Goal: Information Seeking & Learning: Learn about a topic

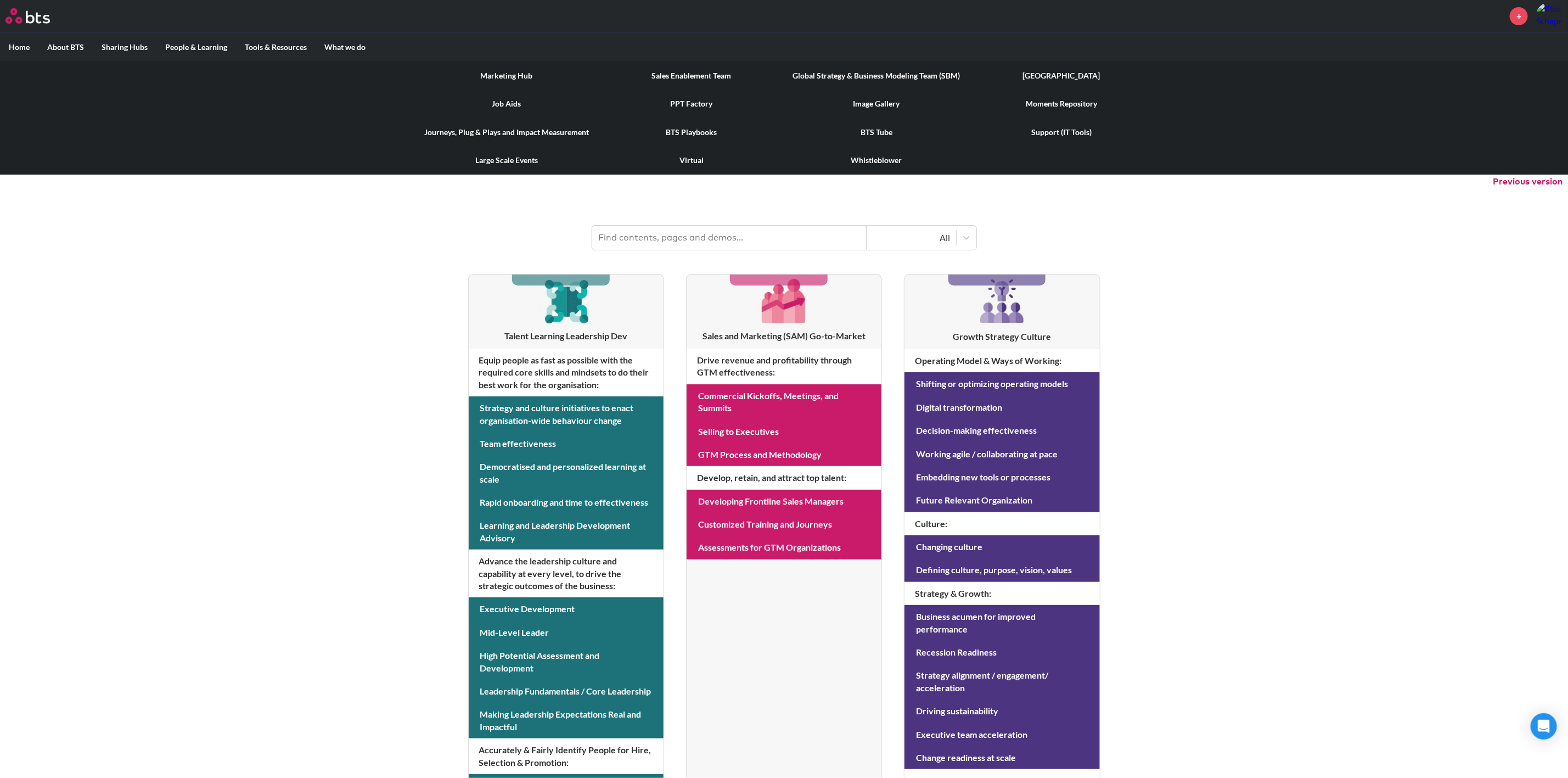
click at [1077, 71] on link "[GEOGRAPHIC_DATA]" at bounding box center [1061, 76] width 185 height 28
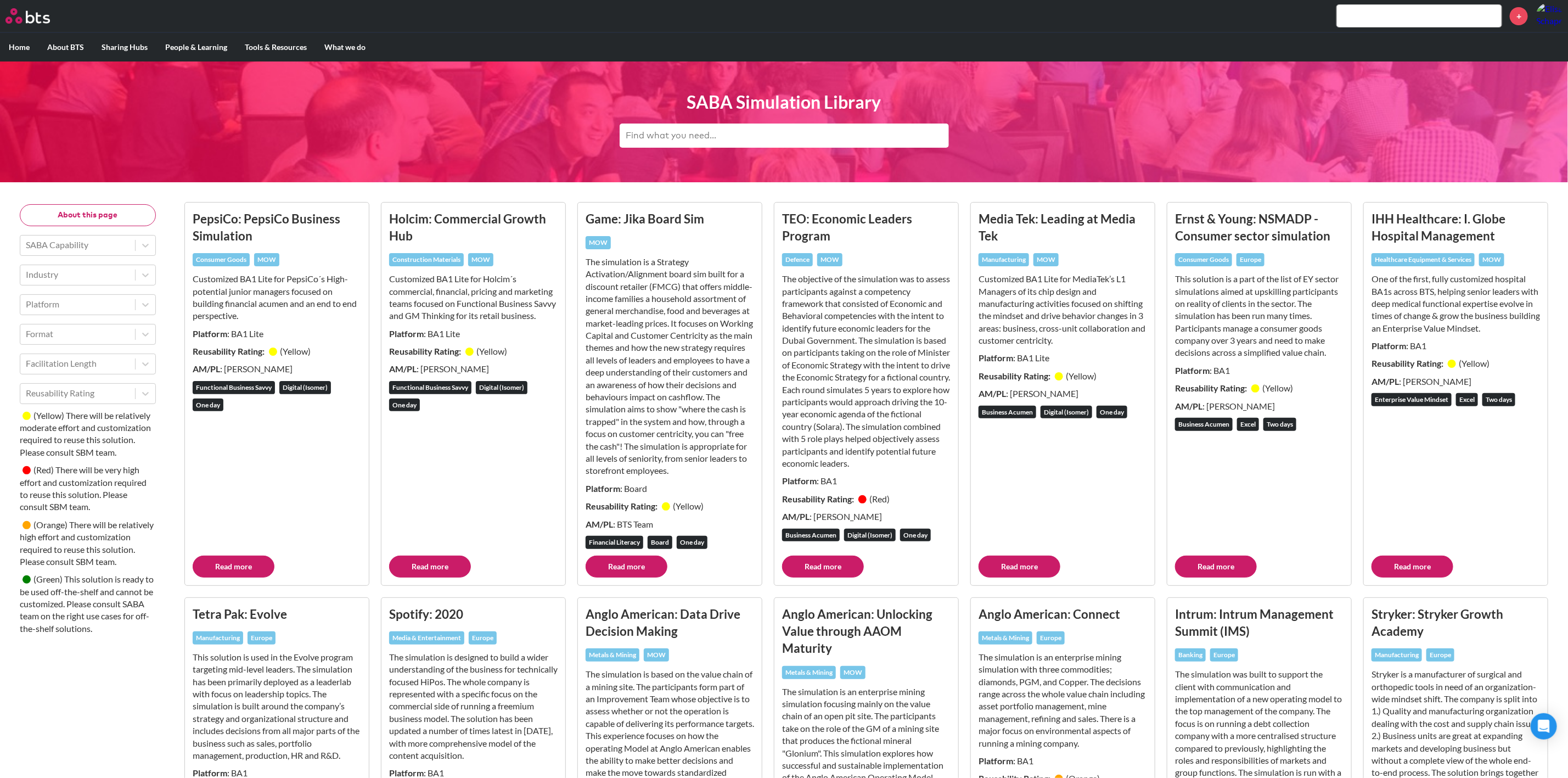
click at [253, 578] on link "Read more" at bounding box center [233, 567] width 82 height 22
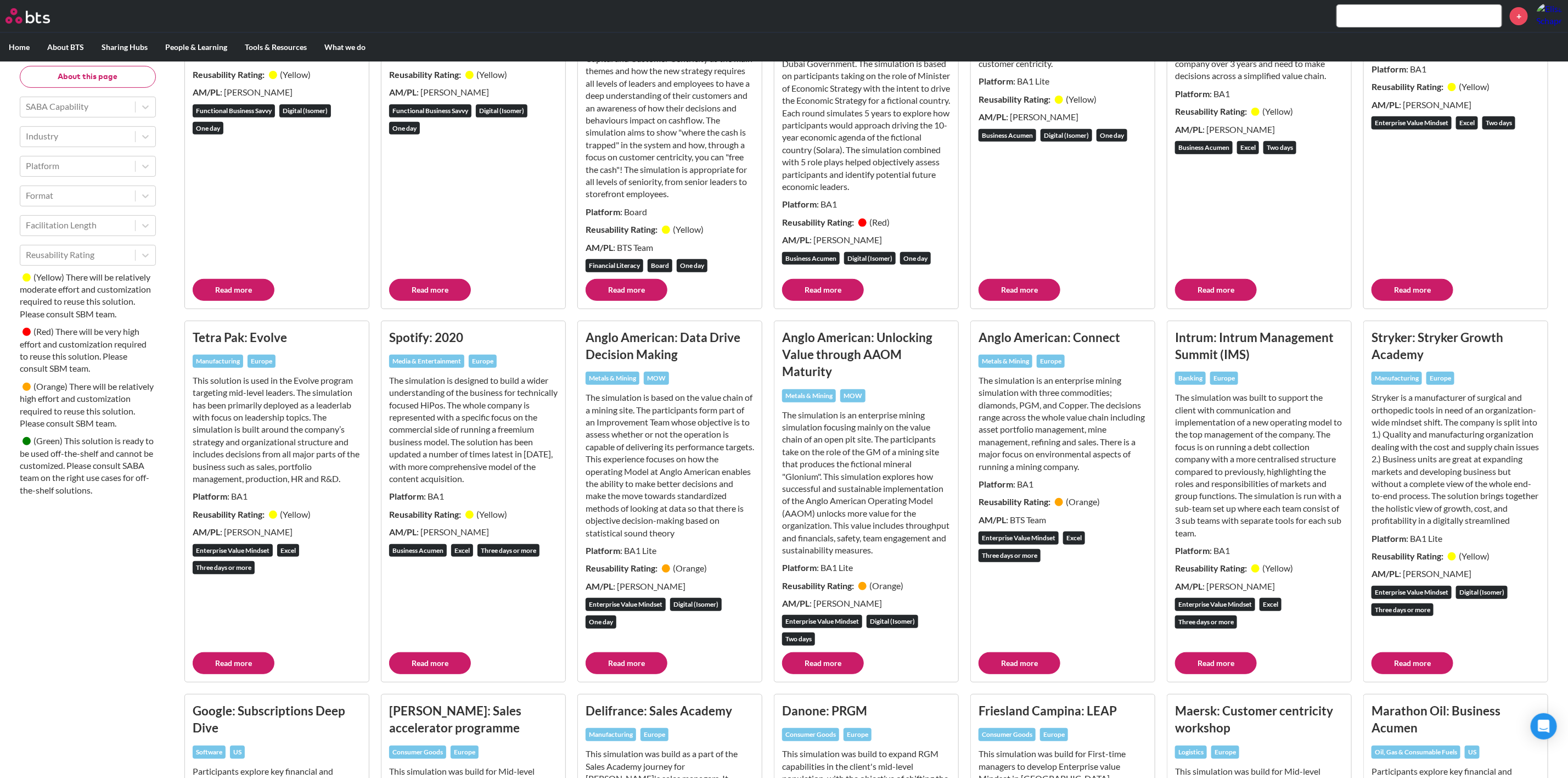
scroll to position [411, 0]
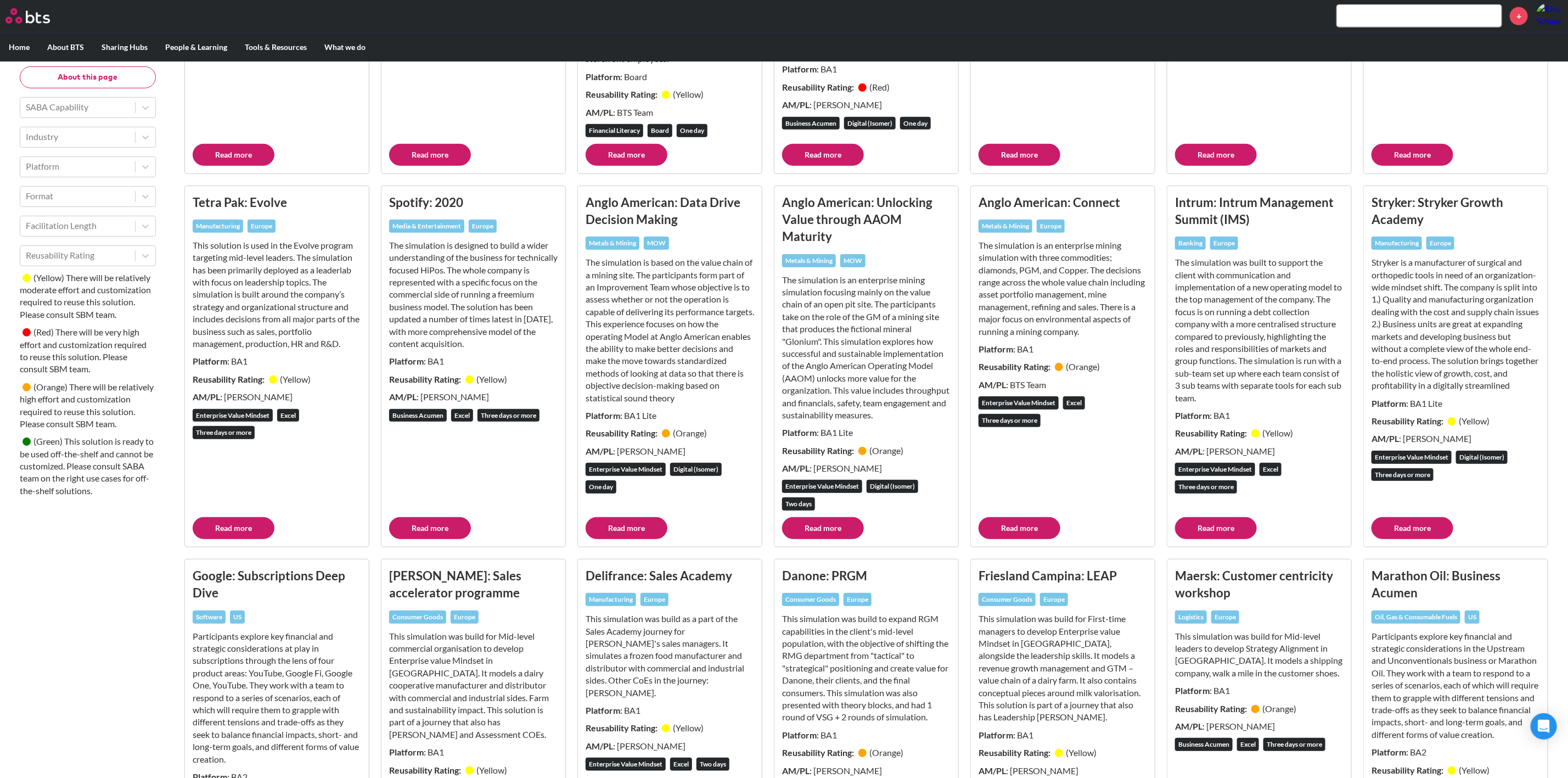
click at [435, 539] on link "Read more" at bounding box center [430, 528] width 82 height 22
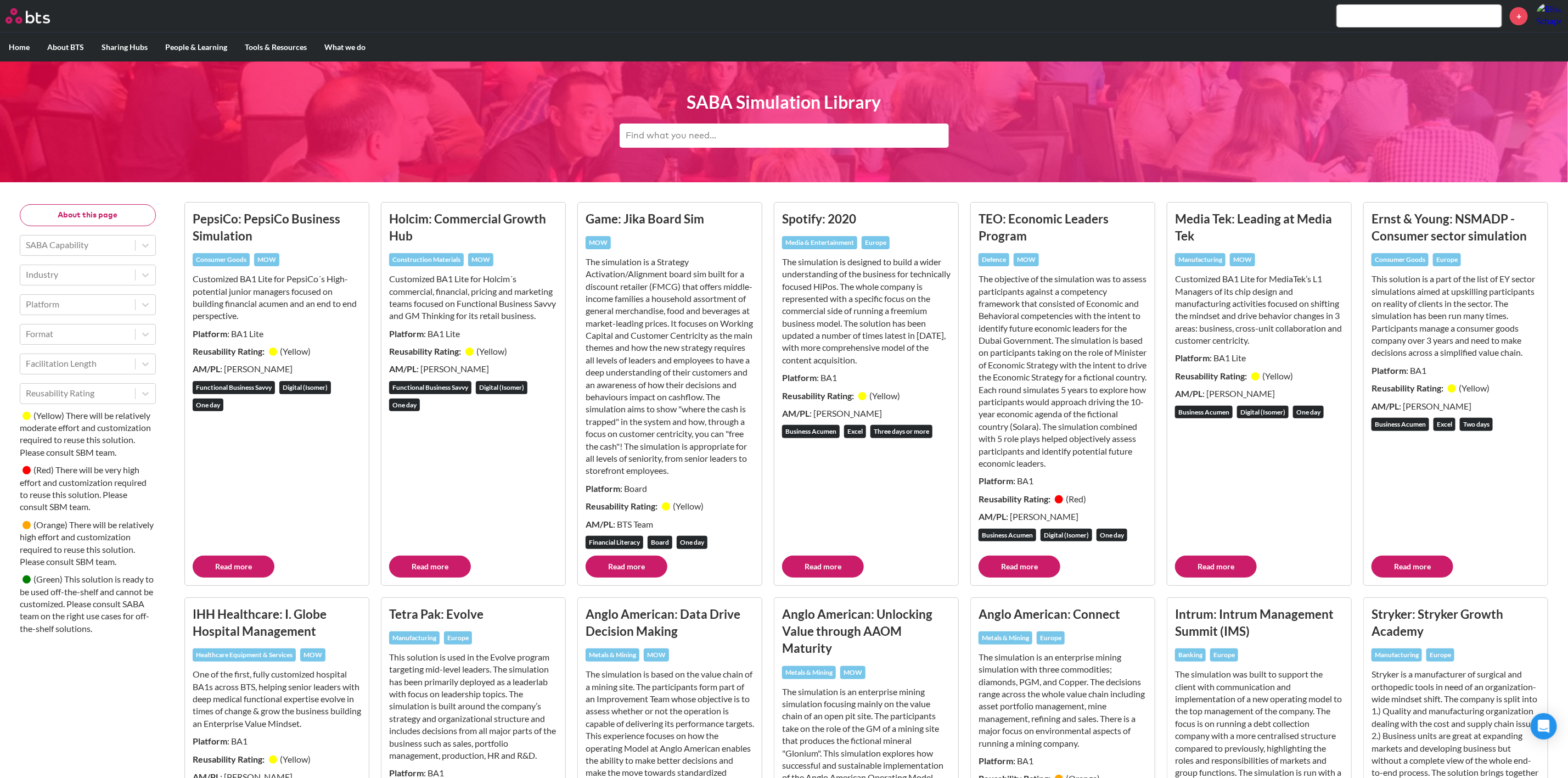
click at [229, 578] on link "Read more" at bounding box center [233, 567] width 82 height 22
